Goal: Task Accomplishment & Management: Use online tool/utility

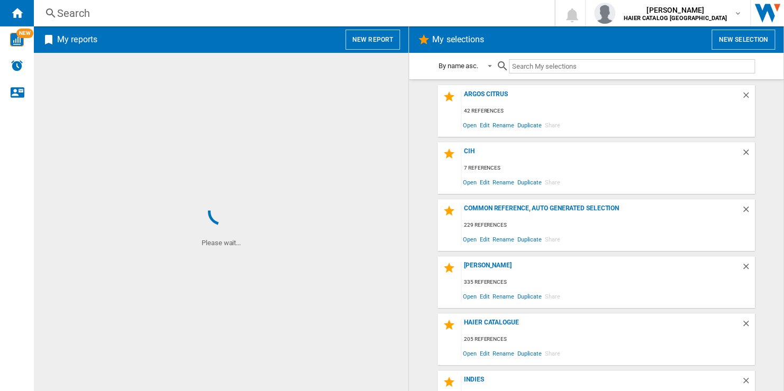
click at [383, 44] on button "New report" at bounding box center [372, 40] width 54 height 20
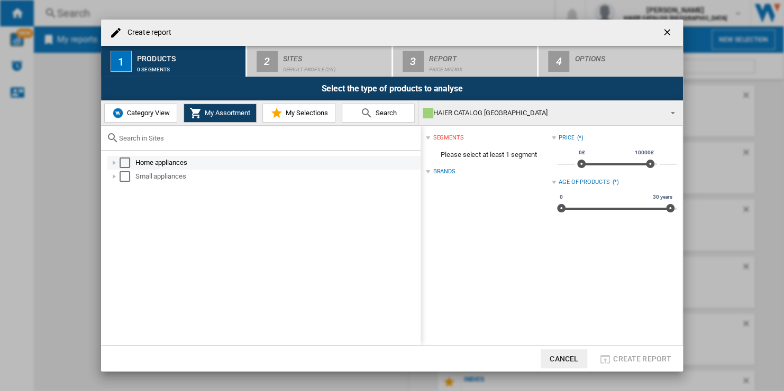
click at [174, 161] on div "Home appliances" at bounding box center [276, 163] width 283 height 11
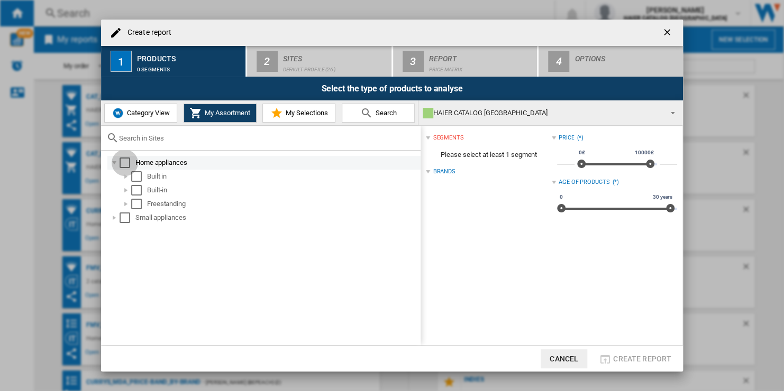
click at [124, 165] on div "Select" at bounding box center [124, 163] width 11 height 11
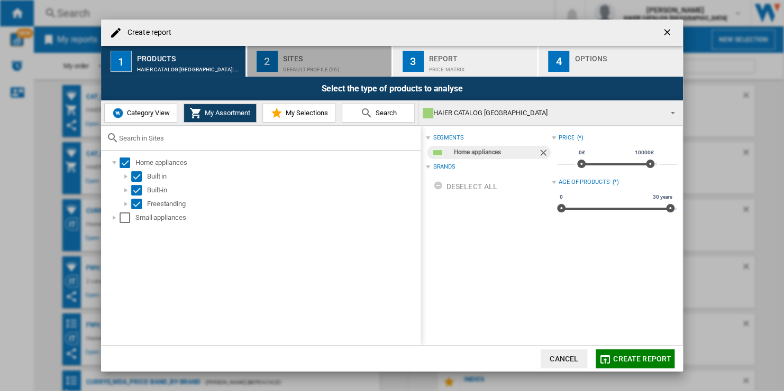
click at [295, 67] on div "Default profile (26)" at bounding box center [335, 66] width 104 height 11
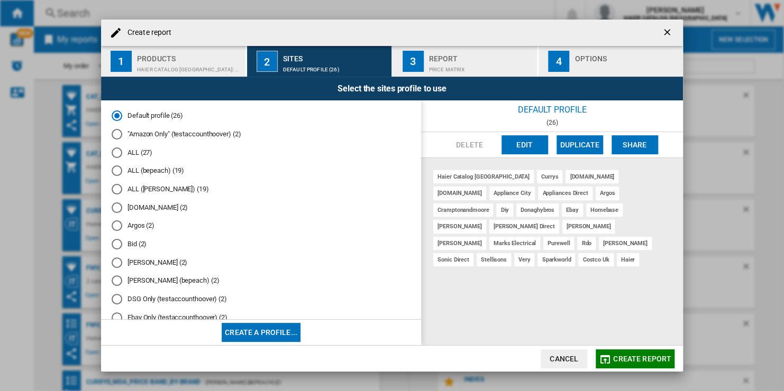
click at [510, 140] on button "Edit" at bounding box center [524, 144] width 47 height 19
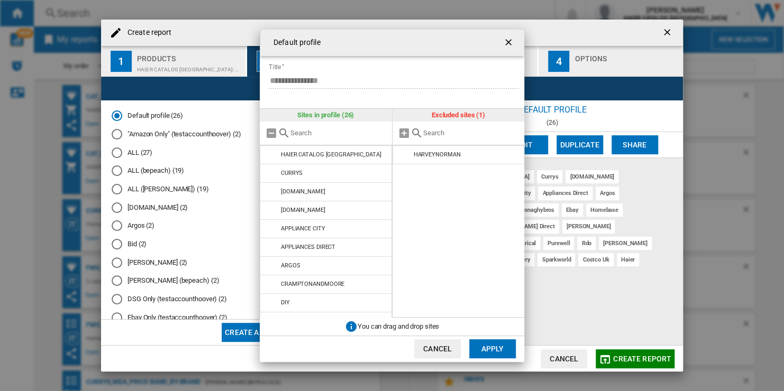
click at [328, 134] on input "text" at bounding box center [338, 133] width 96 height 8
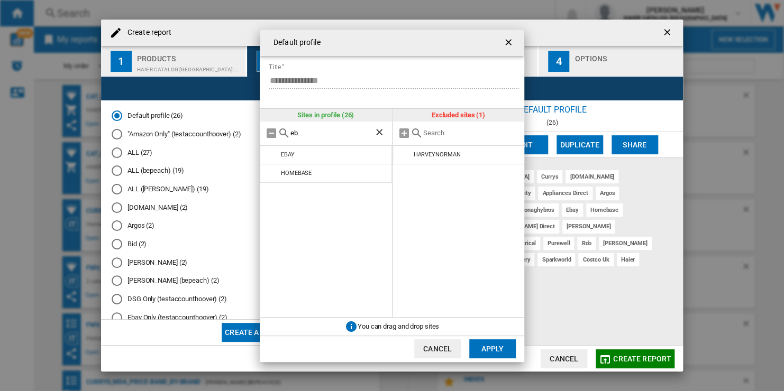
type input "eb"
click at [375, 132] on ng-md-icon "Clear search" at bounding box center [380, 133] width 13 height 13
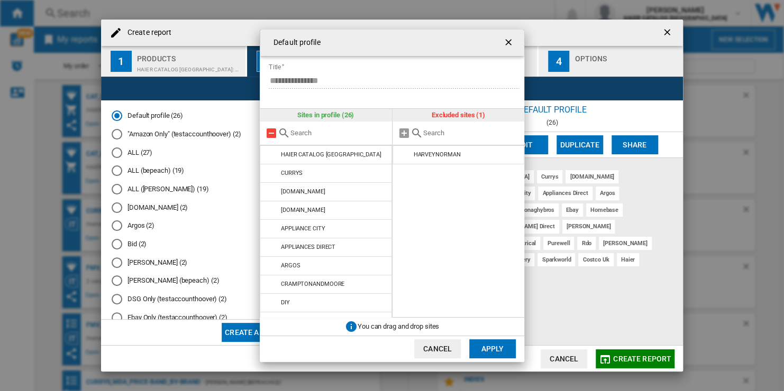
click at [270, 133] on md-icon at bounding box center [271, 133] width 13 height 13
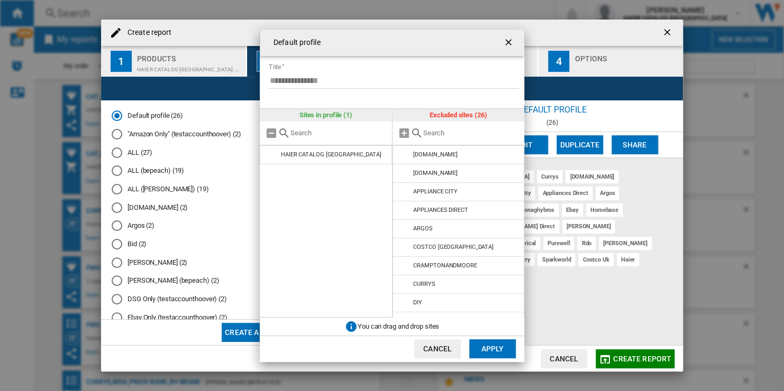
click at [451, 132] on input "text" at bounding box center [471, 133] width 96 height 8
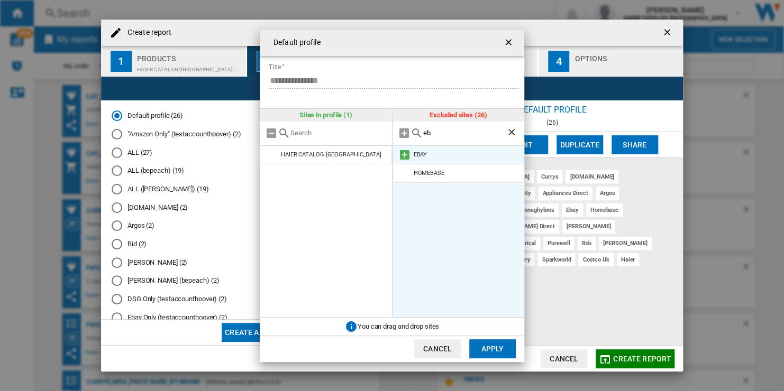
type input "eb"
click at [404, 155] on md-icon at bounding box center [404, 155] width 13 height 13
click at [437, 347] on button "Cancel" at bounding box center [437, 348] width 47 height 19
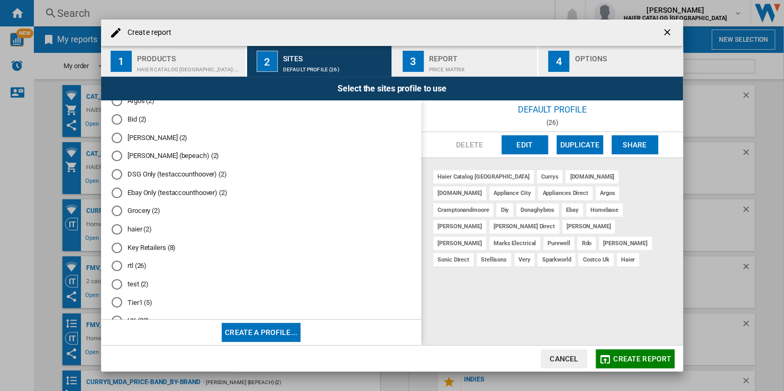
scroll to position [151, 0]
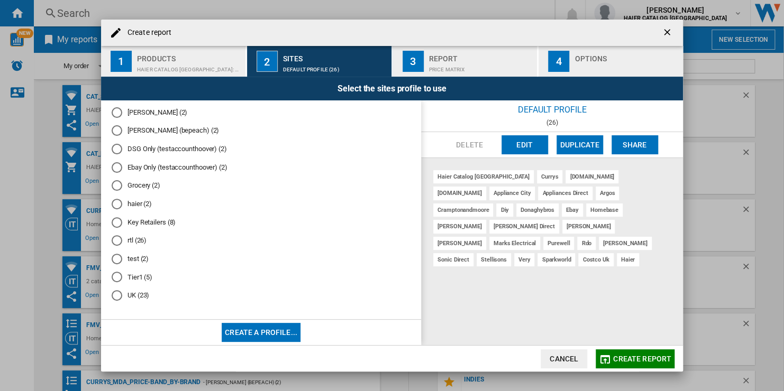
click at [139, 275] on md-radio-button "Tier1 (5)" at bounding box center [261, 277] width 299 height 10
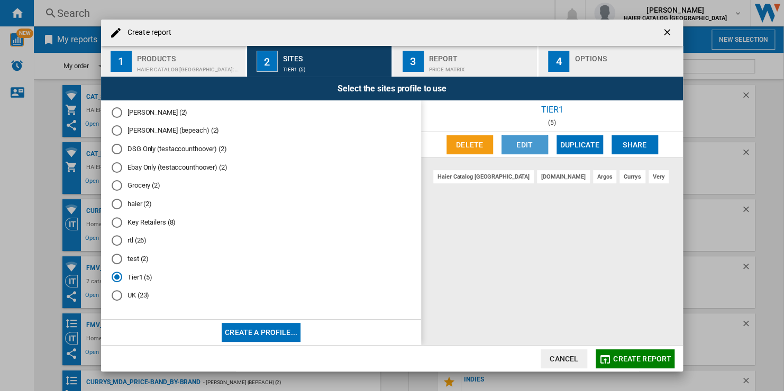
click at [509, 136] on button "Edit" at bounding box center [524, 144] width 47 height 19
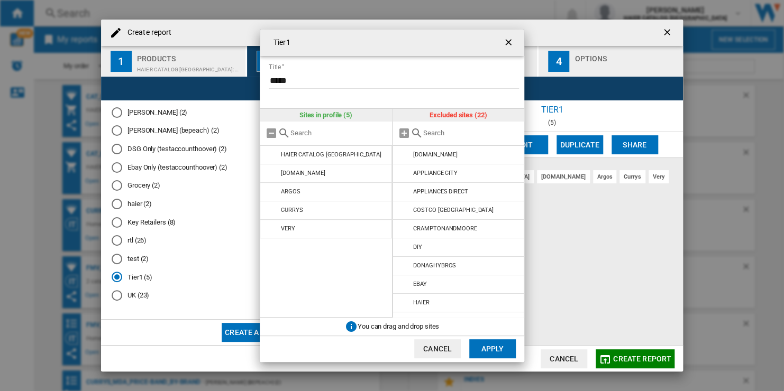
click at [507, 41] on ng-md-icon "getI18NText('BUTTONS.CLOSE_DIALOG')" at bounding box center [509, 43] width 13 height 13
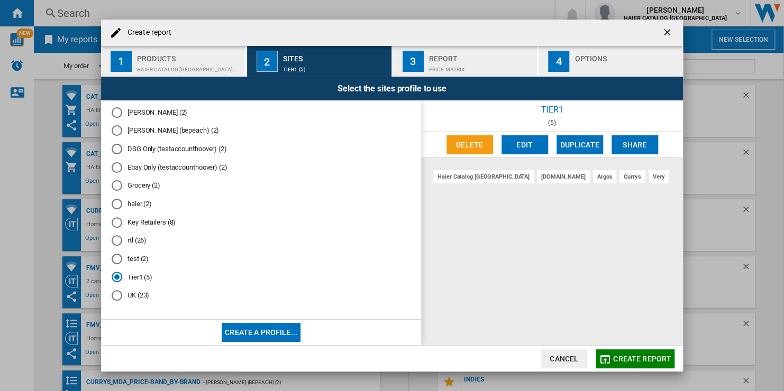
click at [284, 328] on button "Create a profile..." at bounding box center [261, 332] width 79 height 19
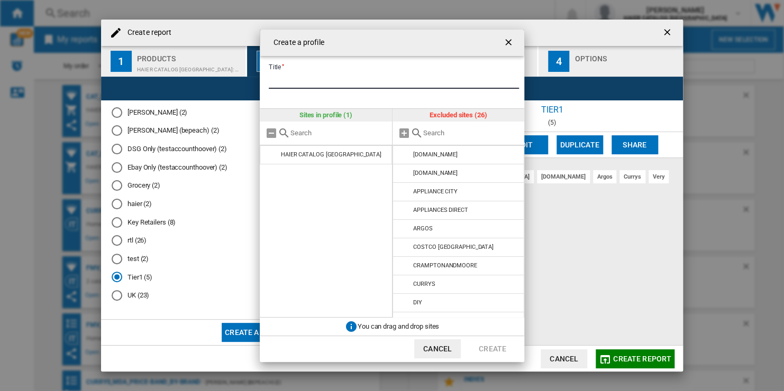
click at [341, 84] on input "Title" at bounding box center [394, 81] width 250 height 16
click at [468, 73] on input "*****" at bounding box center [394, 81] width 250 height 16
type input "*****"
click at [466, 133] on input "{{::title}} {{::getI18NText('BUTTONS.CANCEL')}} ..." at bounding box center [471, 133] width 96 height 8
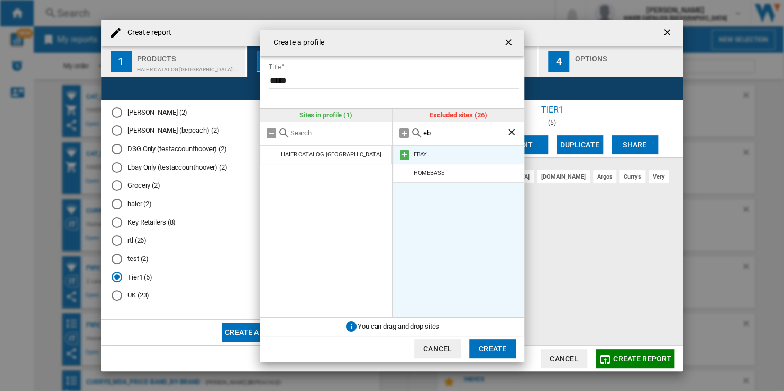
type input "eb"
click at [400, 156] on md-icon "{{::title}} {{::getI18NText('BUTTONS.CANCEL')}} ..." at bounding box center [404, 155] width 13 height 13
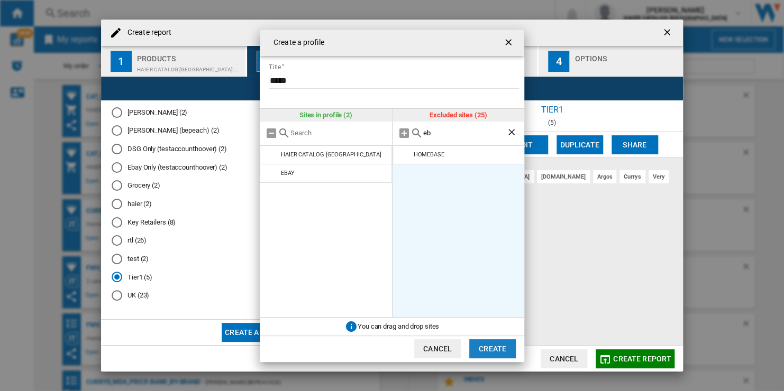
click at [485, 349] on button "Create" at bounding box center [492, 348] width 47 height 19
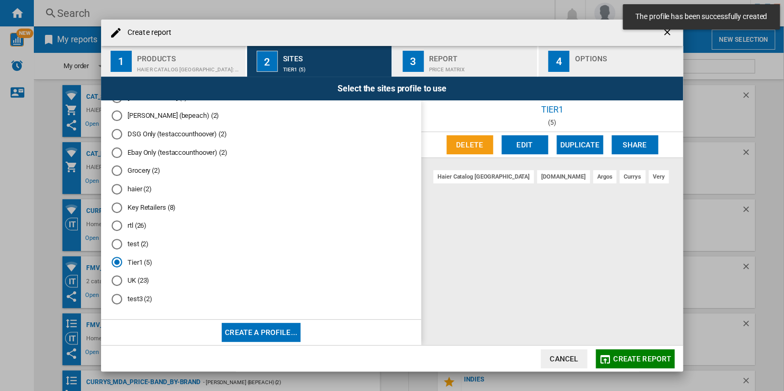
scroll to position [169, 0]
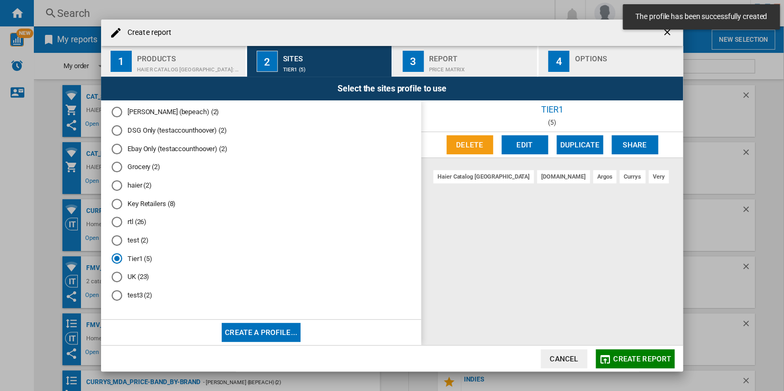
click at [123, 299] on md-radio-button "test3 (2)" at bounding box center [261, 295] width 299 height 10
click at [618, 357] on span "Create report" at bounding box center [642, 359] width 58 height 8
